Goal: Task Accomplishment & Management: Complete application form

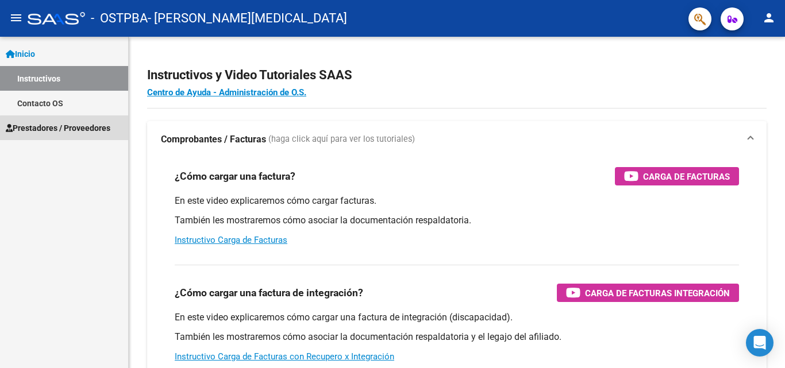
click at [64, 128] on span "Prestadores / Proveedores" at bounding box center [58, 128] width 105 height 13
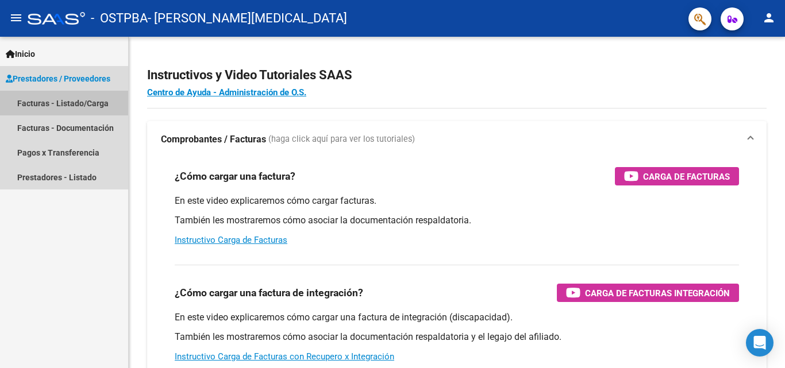
click at [64, 105] on link "Facturas - Listado/Carga" at bounding box center [64, 103] width 128 height 25
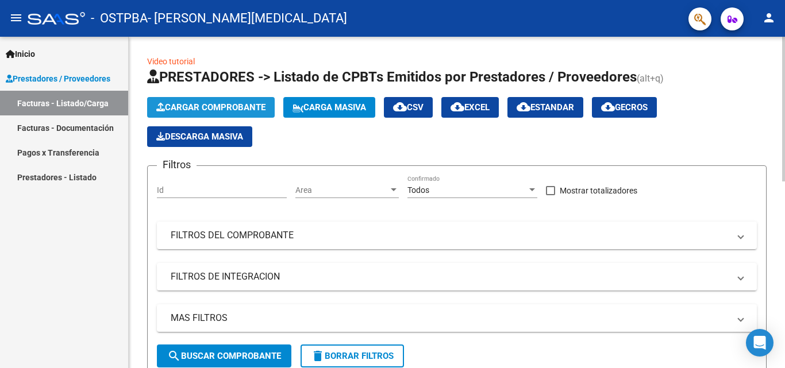
click at [226, 108] on span "Cargar Comprobante" at bounding box center [210, 107] width 109 height 10
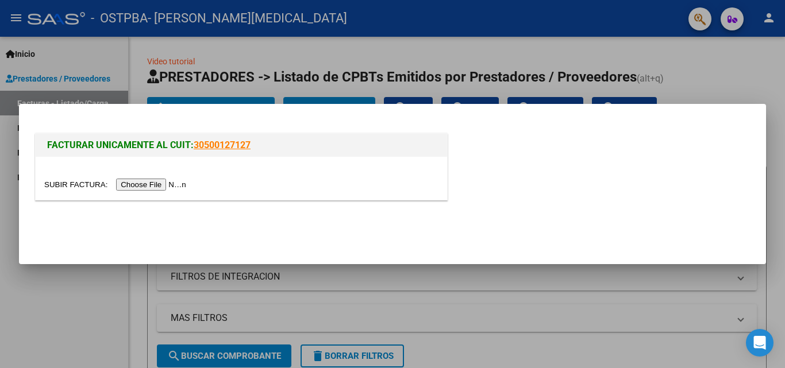
click at [149, 186] on input "file" at bounding box center [116, 185] width 145 height 12
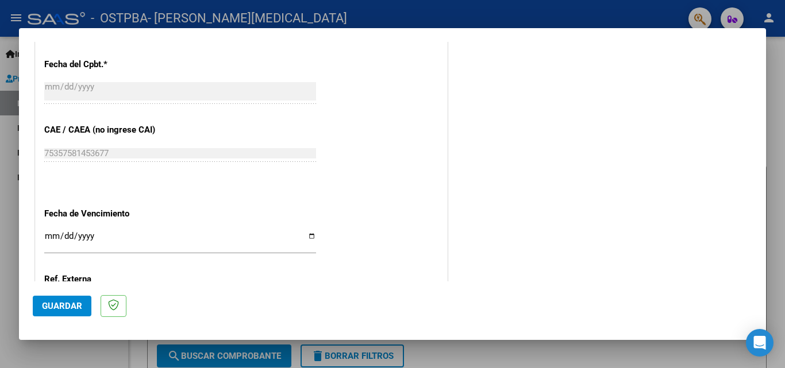
scroll to position [743, 0]
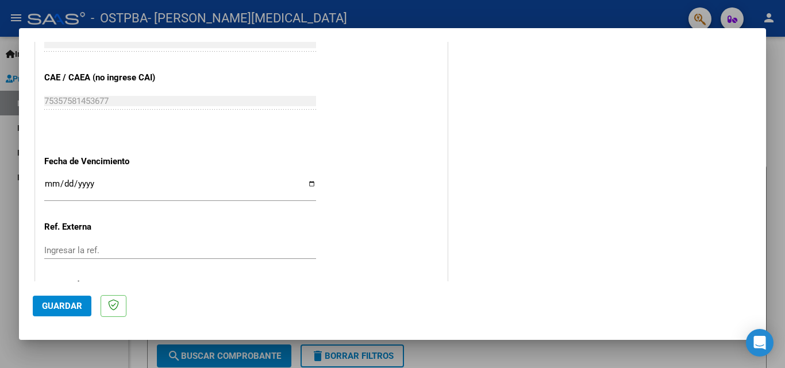
click at [308, 182] on input "Ingresar la fecha" at bounding box center [180, 188] width 272 height 18
type input "[DATE]"
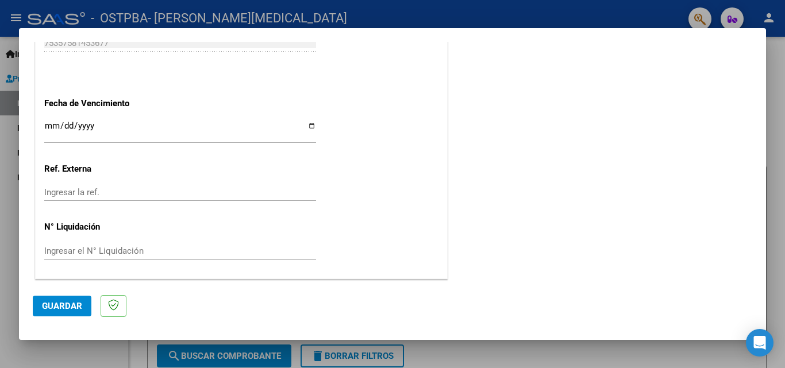
click at [61, 305] on span "Guardar" at bounding box center [62, 306] width 40 height 10
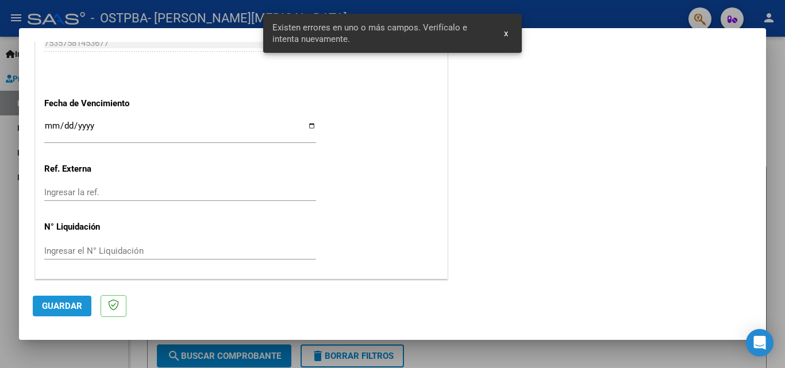
scroll to position [280, 0]
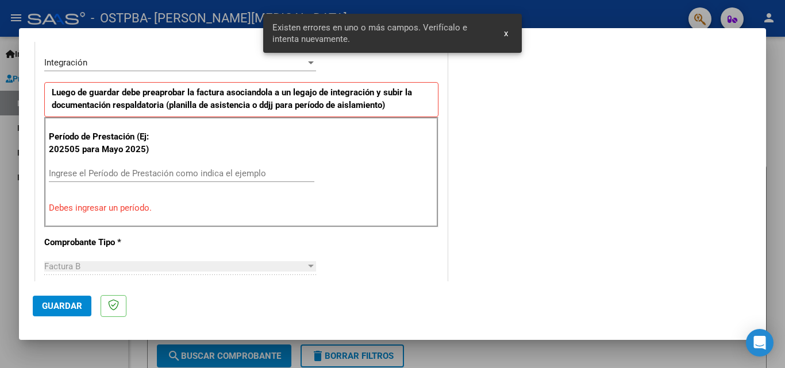
click at [87, 176] on input "Ingrese el Período de Prestación como indica el ejemplo" at bounding box center [181, 173] width 265 height 10
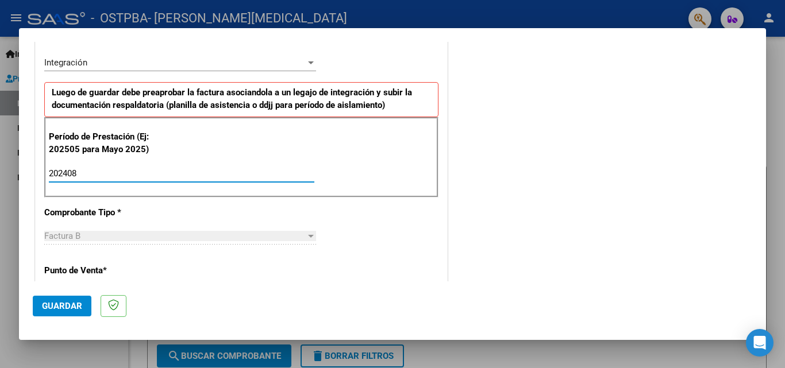
type input "202408"
click at [54, 305] on span "Guardar" at bounding box center [62, 306] width 40 height 10
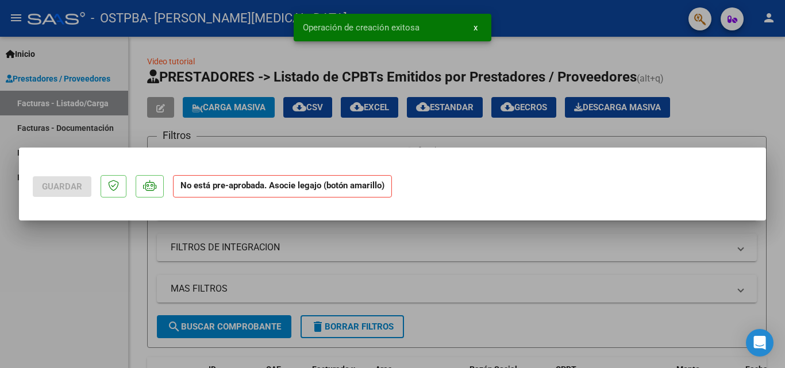
scroll to position [0, 0]
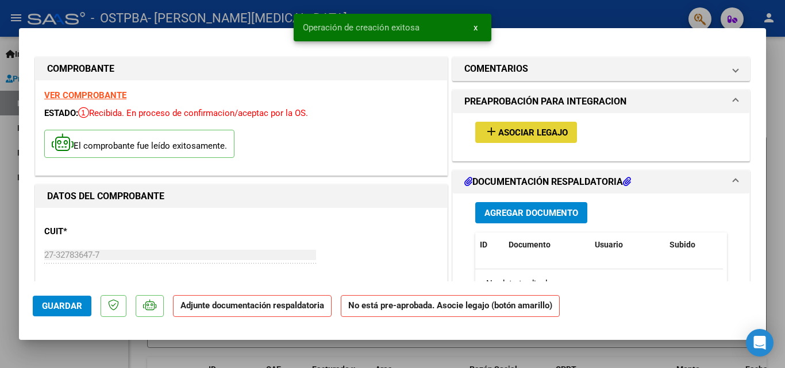
click at [511, 129] on span "Asociar Legajo" at bounding box center [533, 133] width 70 height 10
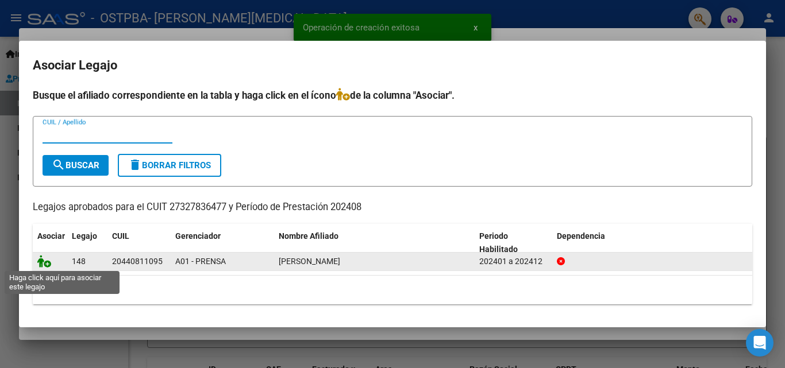
click at [41, 259] on icon at bounding box center [44, 261] width 14 height 13
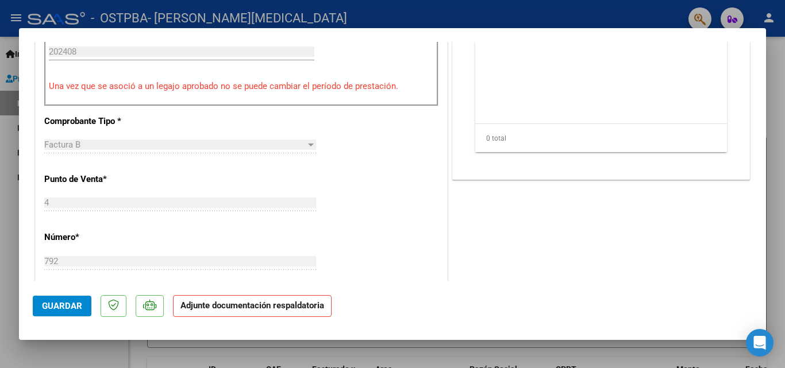
scroll to position [227, 0]
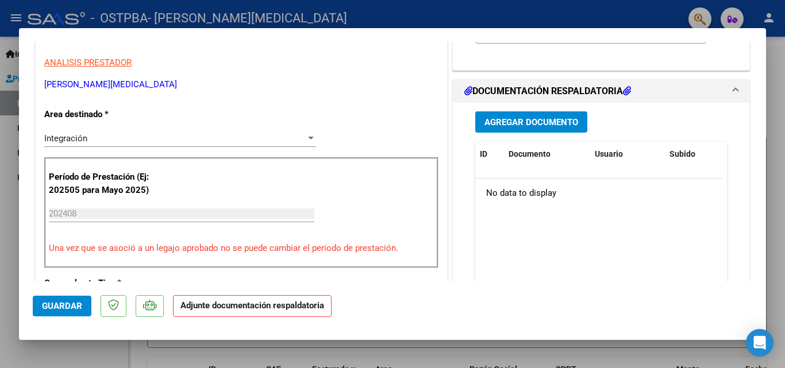
click at [548, 119] on span "Agregar Documento" at bounding box center [531, 122] width 94 height 10
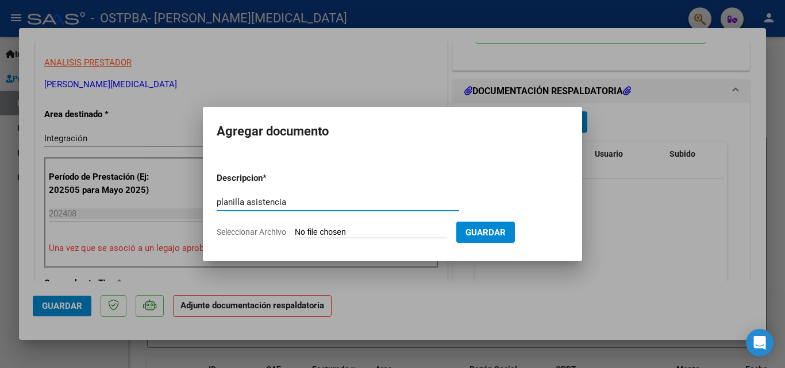
type input "planilla asistencia"
click at [376, 233] on input "Seleccionar Archivo" at bounding box center [371, 233] width 152 height 11
type input "C:\fakepath\planilla franco [DATE].pdf"
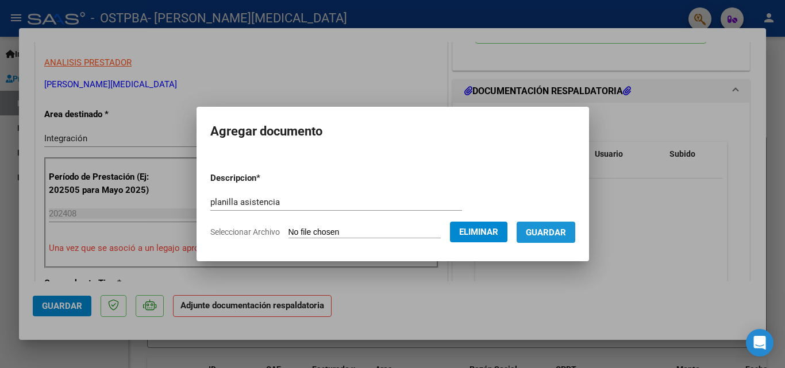
click at [547, 234] on span "Guardar" at bounding box center [546, 233] width 40 height 10
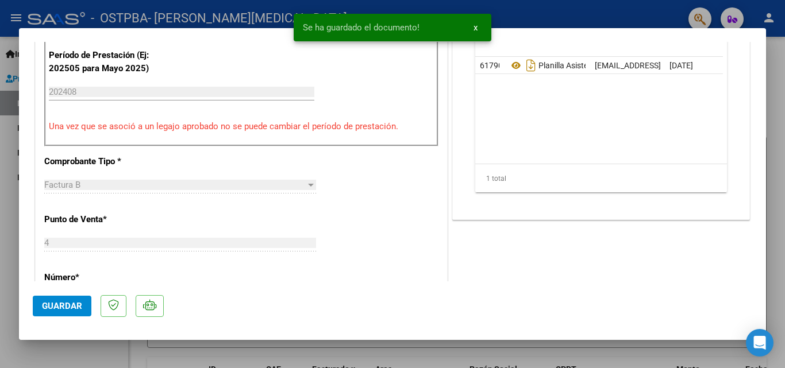
scroll to position [789, 0]
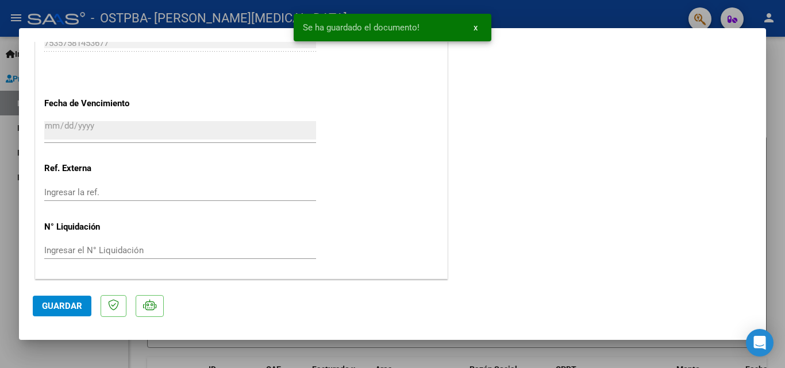
click at [55, 306] on span "Guardar" at bounding box center [62, 306] width 40 height 10
